Goal: Transaction & Acquisition: Purchase product/service

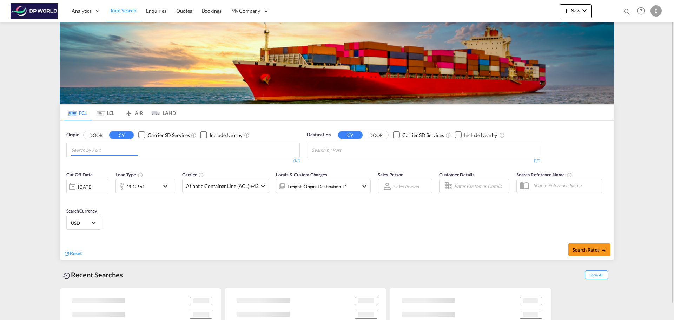
click at [124, 150] on input "Chips input." at bounding box center [104, 150] width 67 height 11
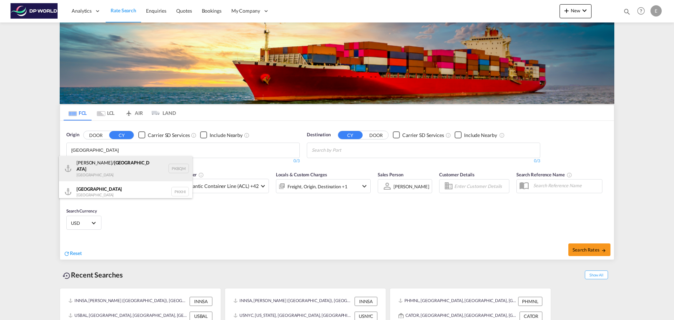
type input "[GEOGRAPHIC_DATA]"
click at [121, 166] on div "[PERSON_NAME]/ [GEOGRAPHIC_DATA] [GEOGRAPHIC_DATA] PKBQM" at bounding box center [125, 168] width 133 height 25
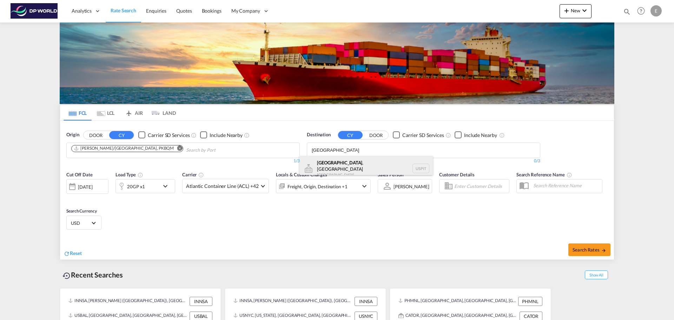
type input "[GEOGRAPHIC_DATA]"
click at [330, 162] on div "[GEOGRAPHIC_DATA] , [GEOGRAPHIC_DATA] [GEOGRAPHIC_DATA] USPIT" at bounding box center [365, 168] width 133 height 25
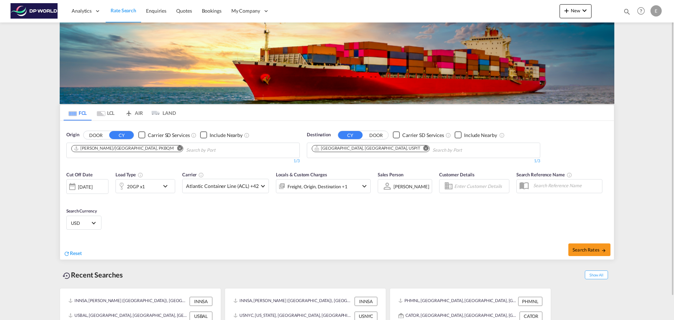
click at [167, 183] on md-icon "icon-chevron-down" at bounding box center [167, 186] width 12 height 8
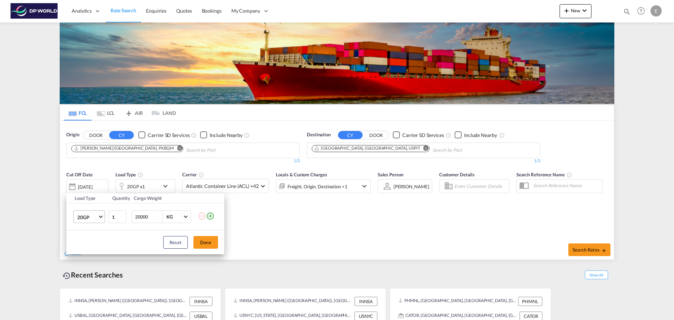
click at [100, 216] on md-select-value "20GP" at bounding box center [90, 217] width 28 height 12
click at [93, 247] on md-option "40HC" at bounding box center [96, 250] width 48 height 17
click at [207, 243] on button "Done" at bounding box center [205, 242] width 25 height 13
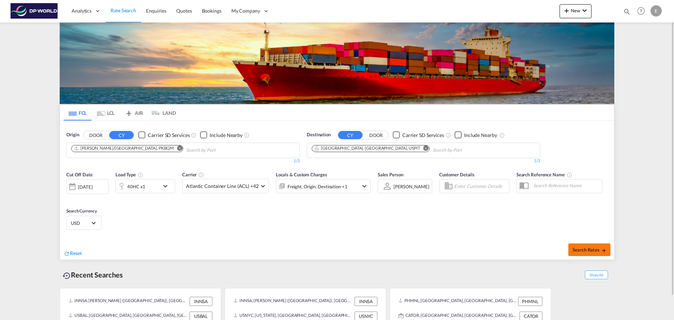
click at [590, 246] on button "Search Rates" at bounding box center [589, 249] width 42 height 13
type input "PKBQM to USPIT / [DATE]"
